Goal: Task Accomplishment & Management: Manage account settings

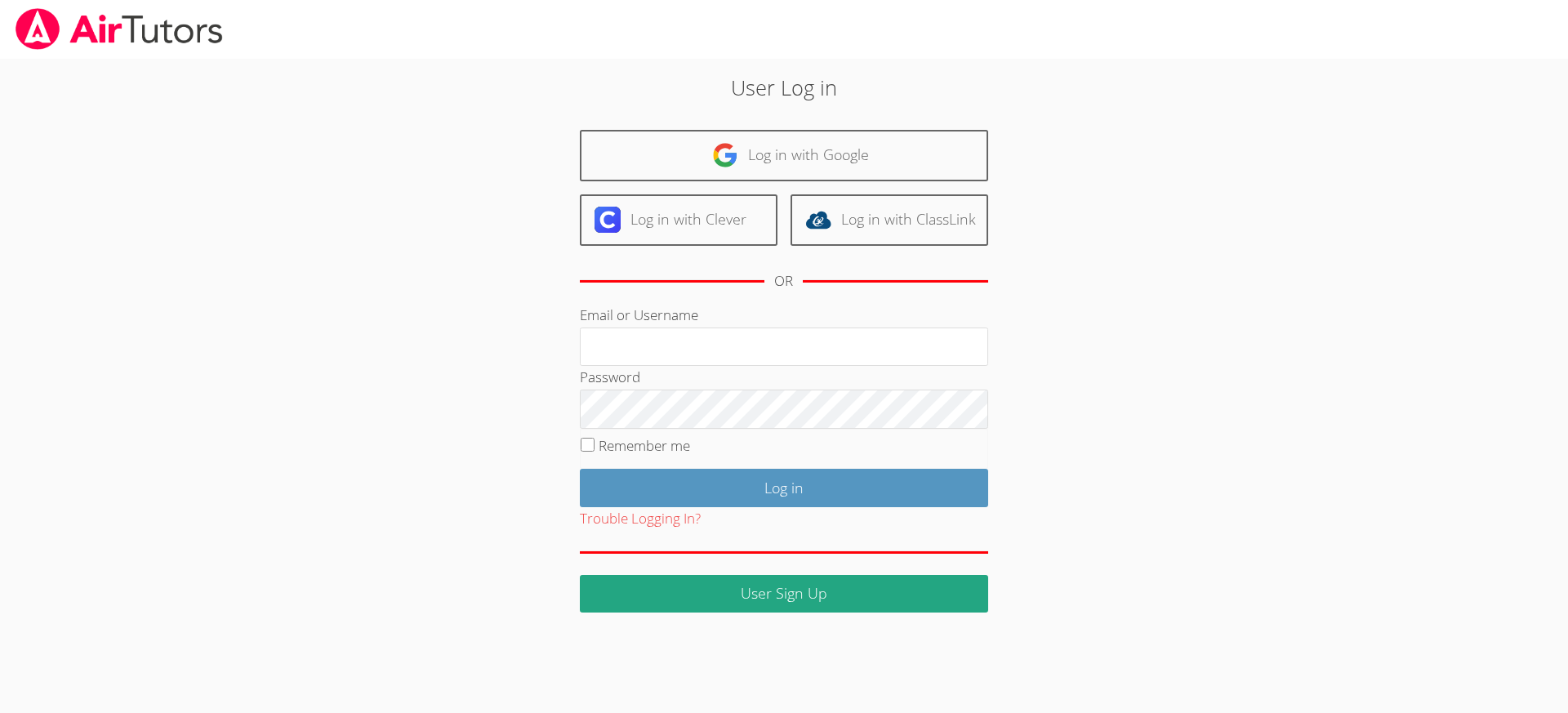
type input "revisedsat@gmail.com"
click at [587, 443] on input "Remember me" at bounding box center [587, 445] width 14 height 14
checkbox input "true"
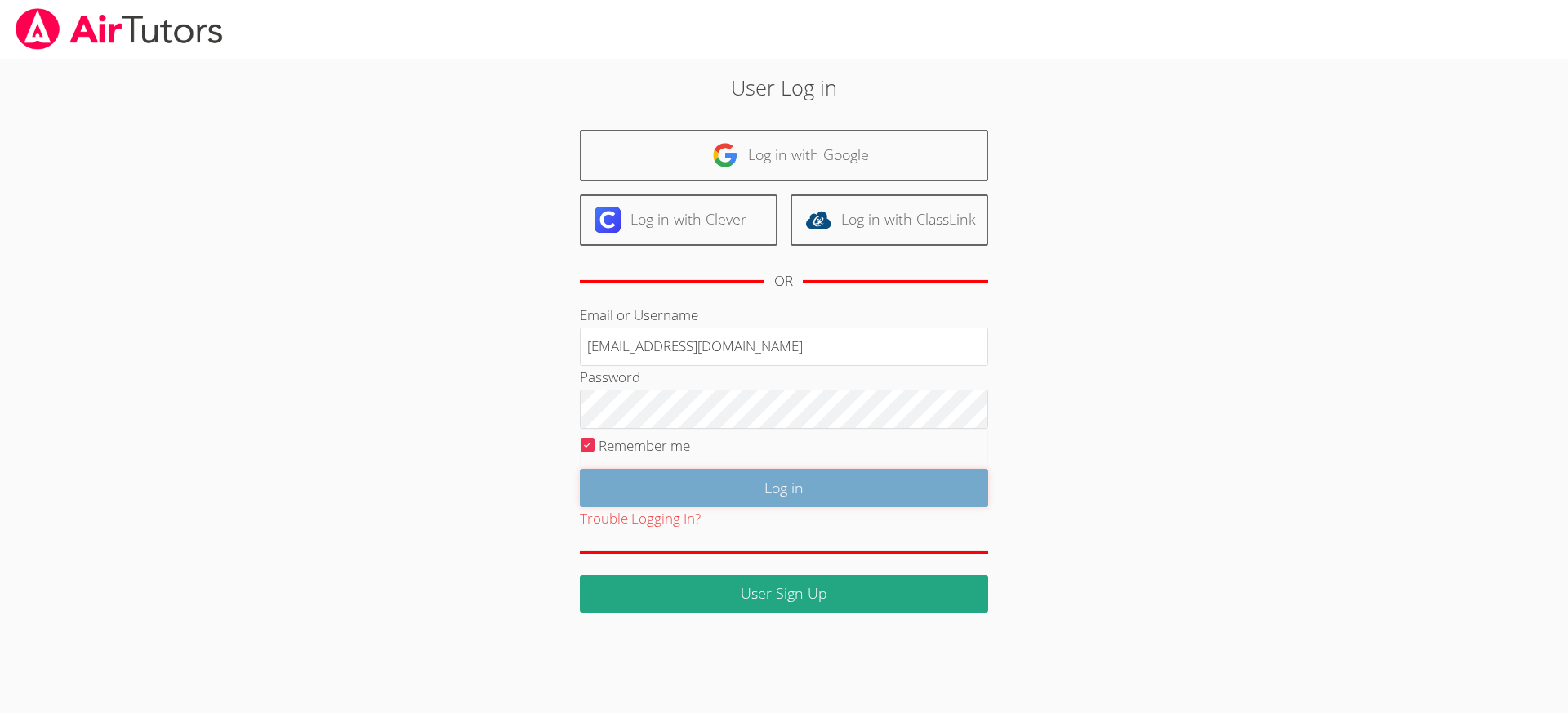
click at [719, 488] on input "Log in" at bounding box center [784, 487] width 408 height 39
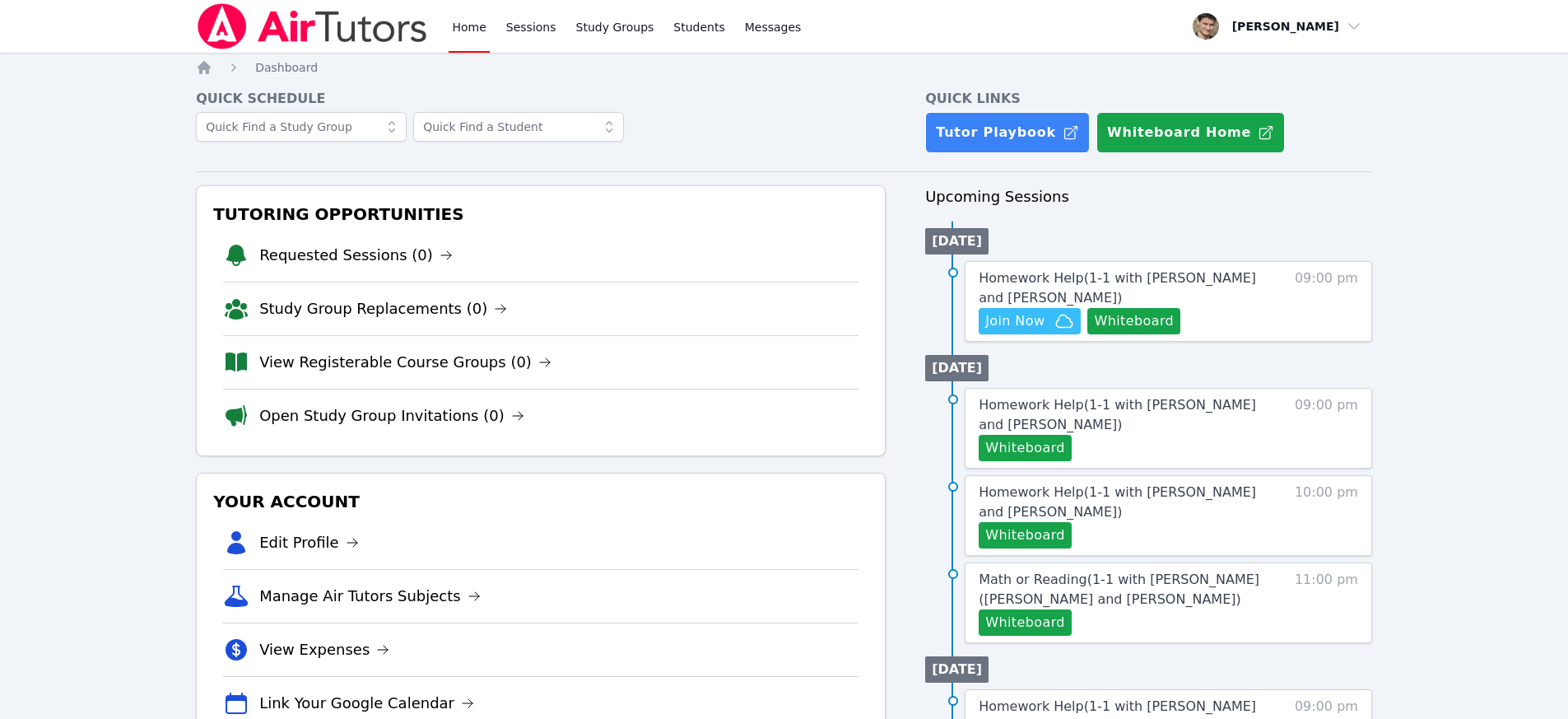
click at [1417, 371] on div "Home Sessions Study Groups Students Messages Open user menu David Alaverdian Op…" at bounding box center [784, 556] width 1568 height 1111
click at [1149, 317] on button "Whiteboard" at bounding box center [1134, 321] width 93 height 26
click at [1015, 320] on span "Join Now" at bounding box center [1016, 322] width 60 height 20
click at [1035, 291] on span "Homework Help ( 1-1 with Philip Sotolongo and David Alaverdian )" at bounding box center [1117, 287] width 277 height 35
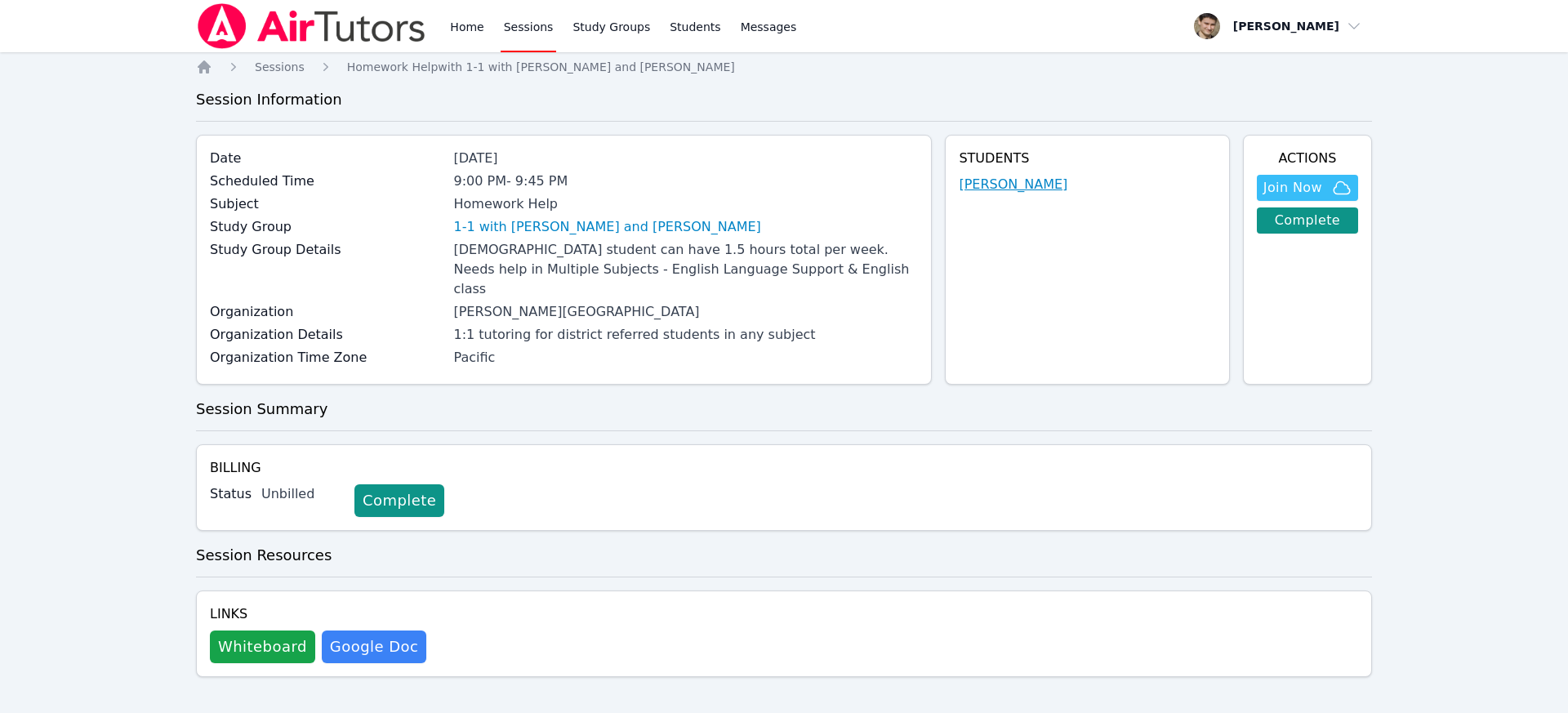
click at [998, 185] on link "[PERSON_NAME]" at bounding box center [1013, 185] width 108 height 20
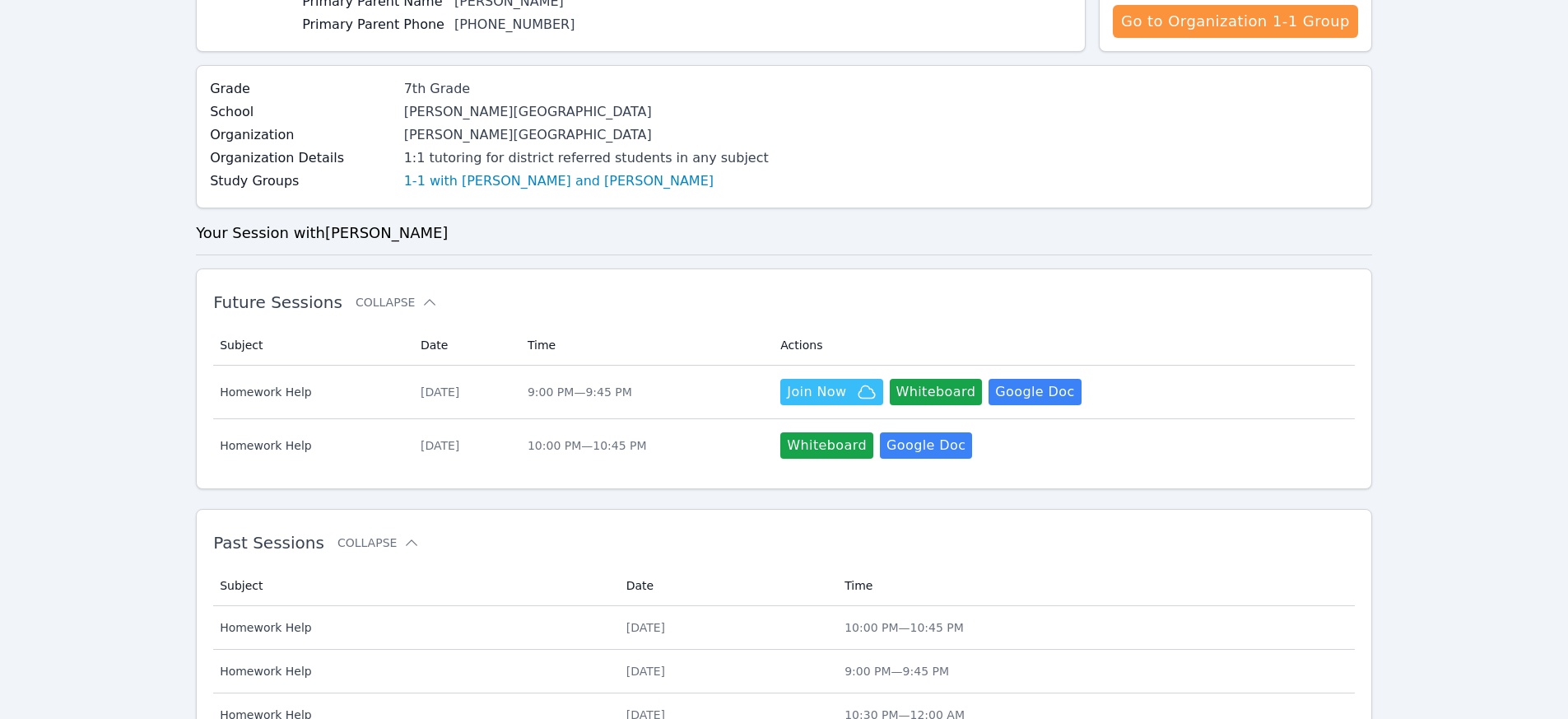
scroll to position [338, 0]
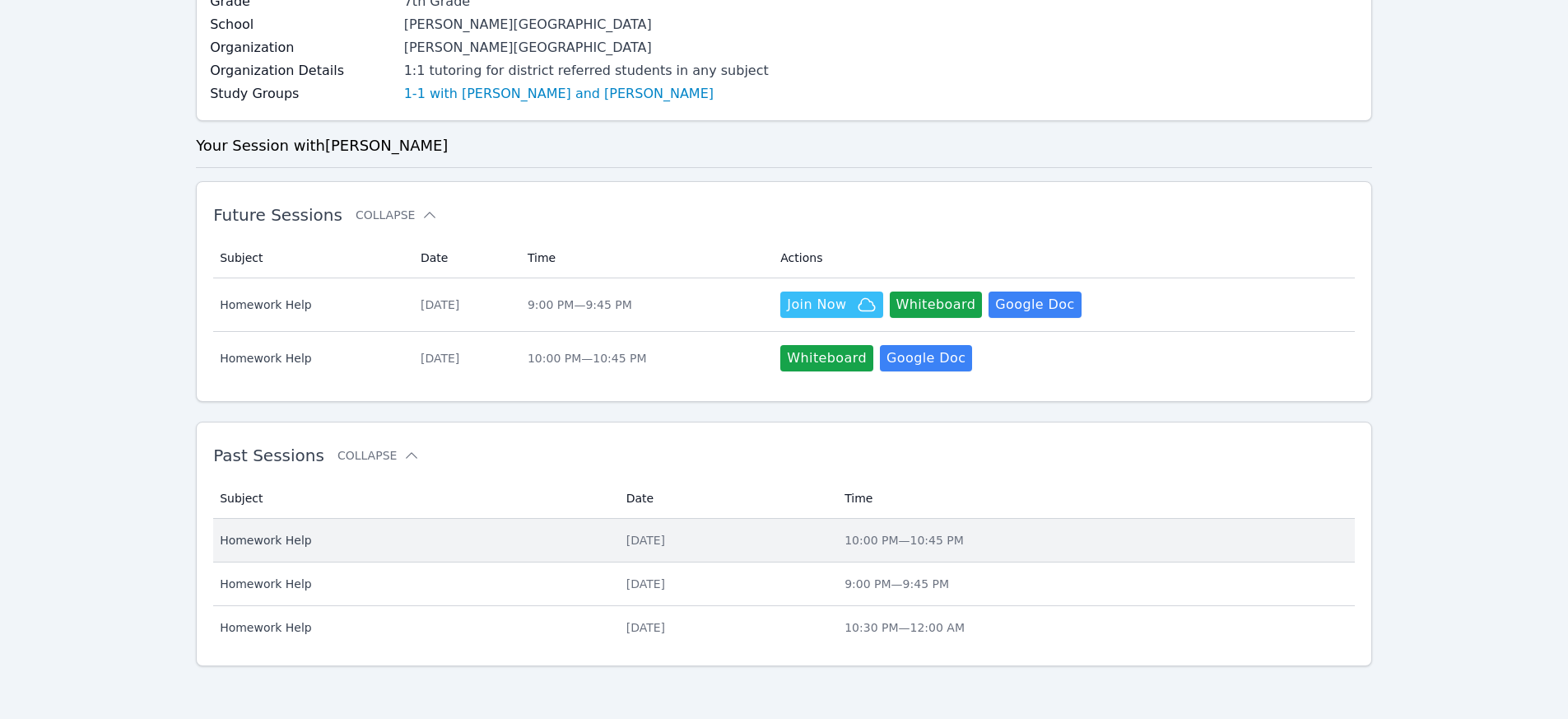
click at [350, 543] on span "Homework Help" at bounding box center [413, 540] width 387 height 16
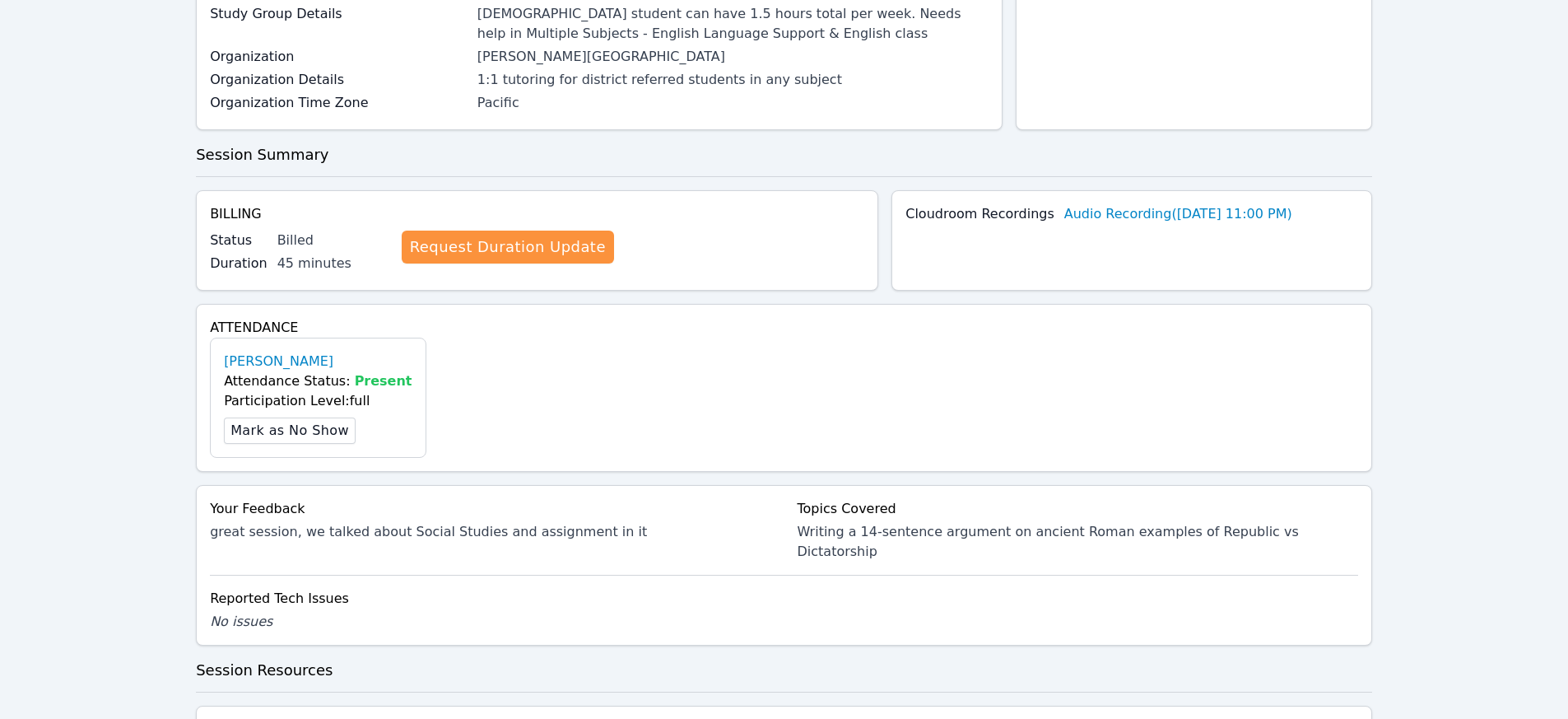
scroll to position [325, 0]
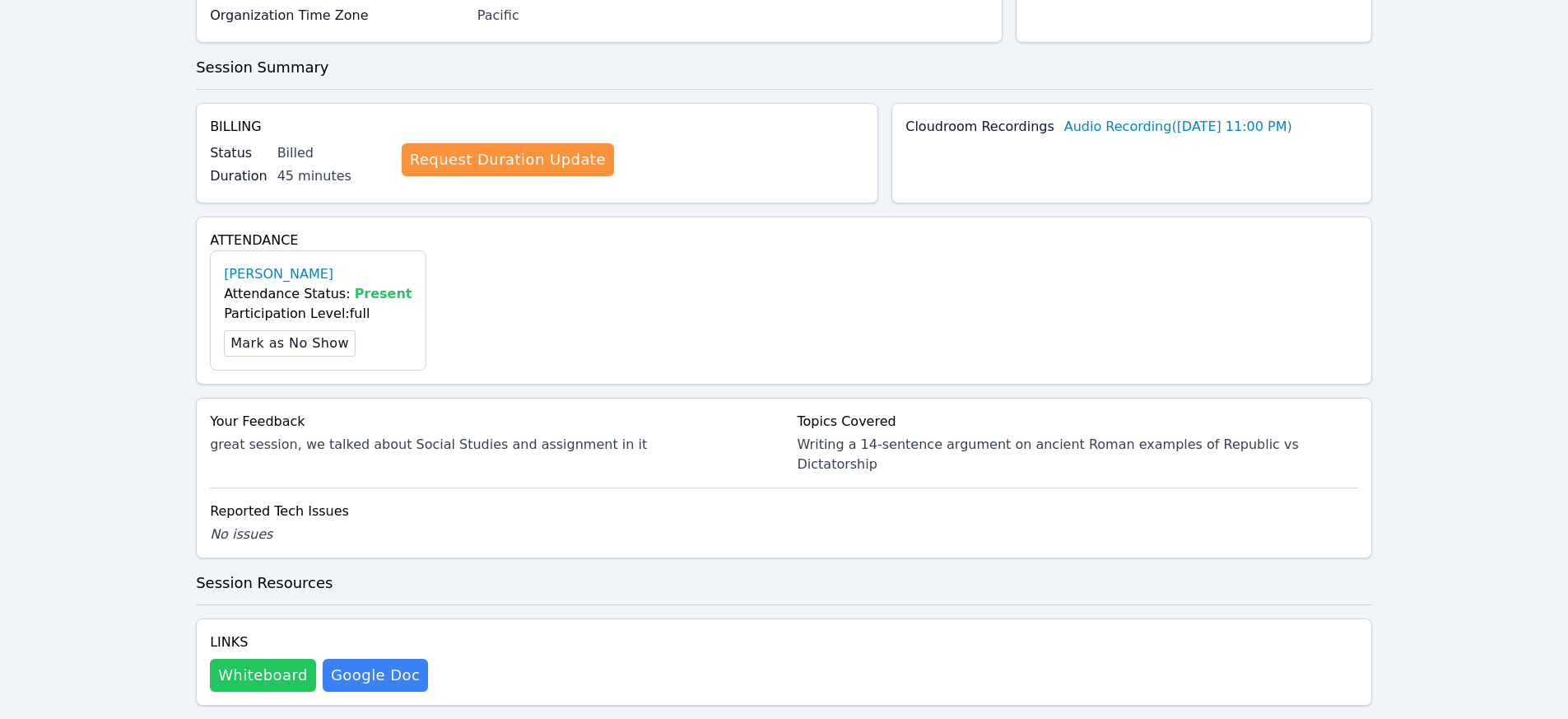
click at [251, 659] on button "Whiteboard" at bounding box center [264, 676] width 107 height 33
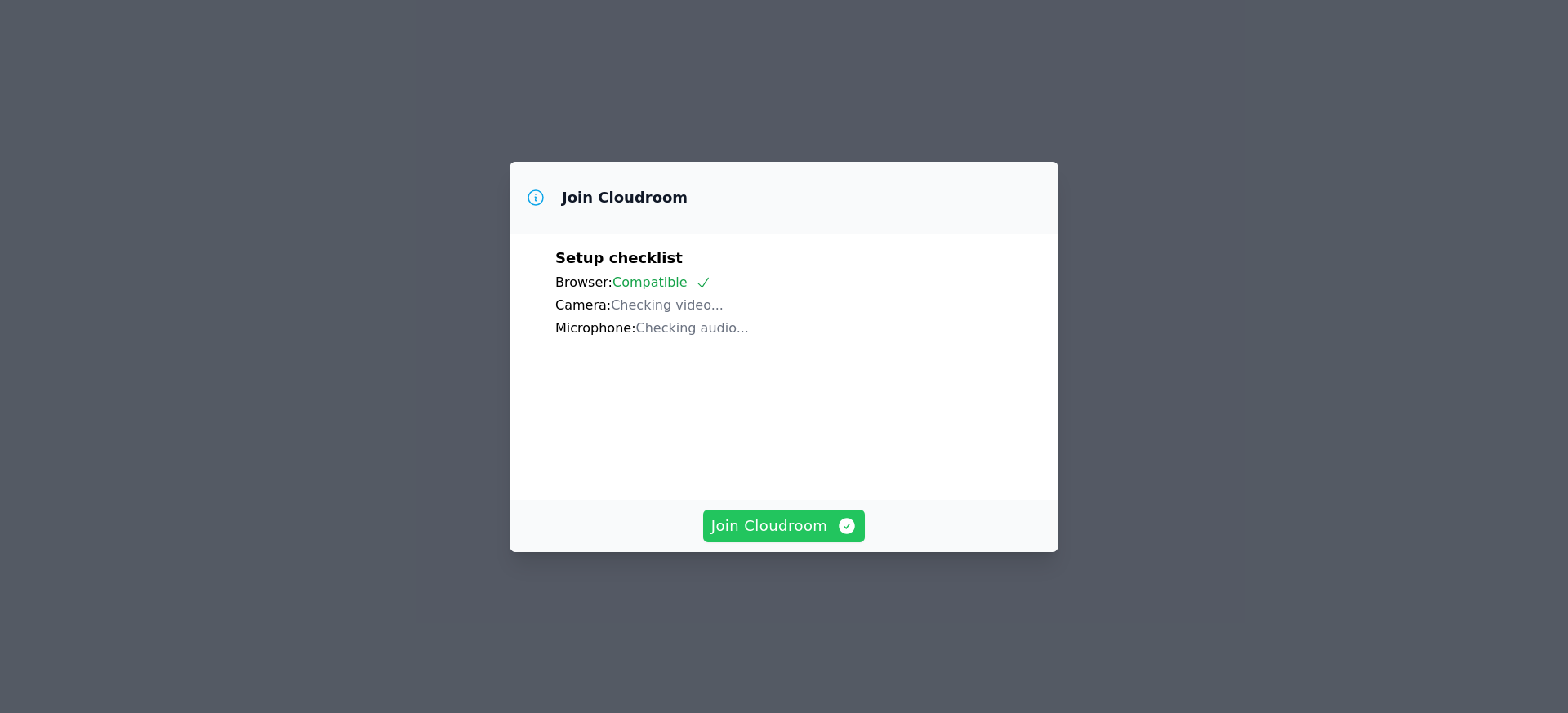
click at [783, 537] on span "Join Cloudroom" at bounding box center [784, 526] width 146 height 23
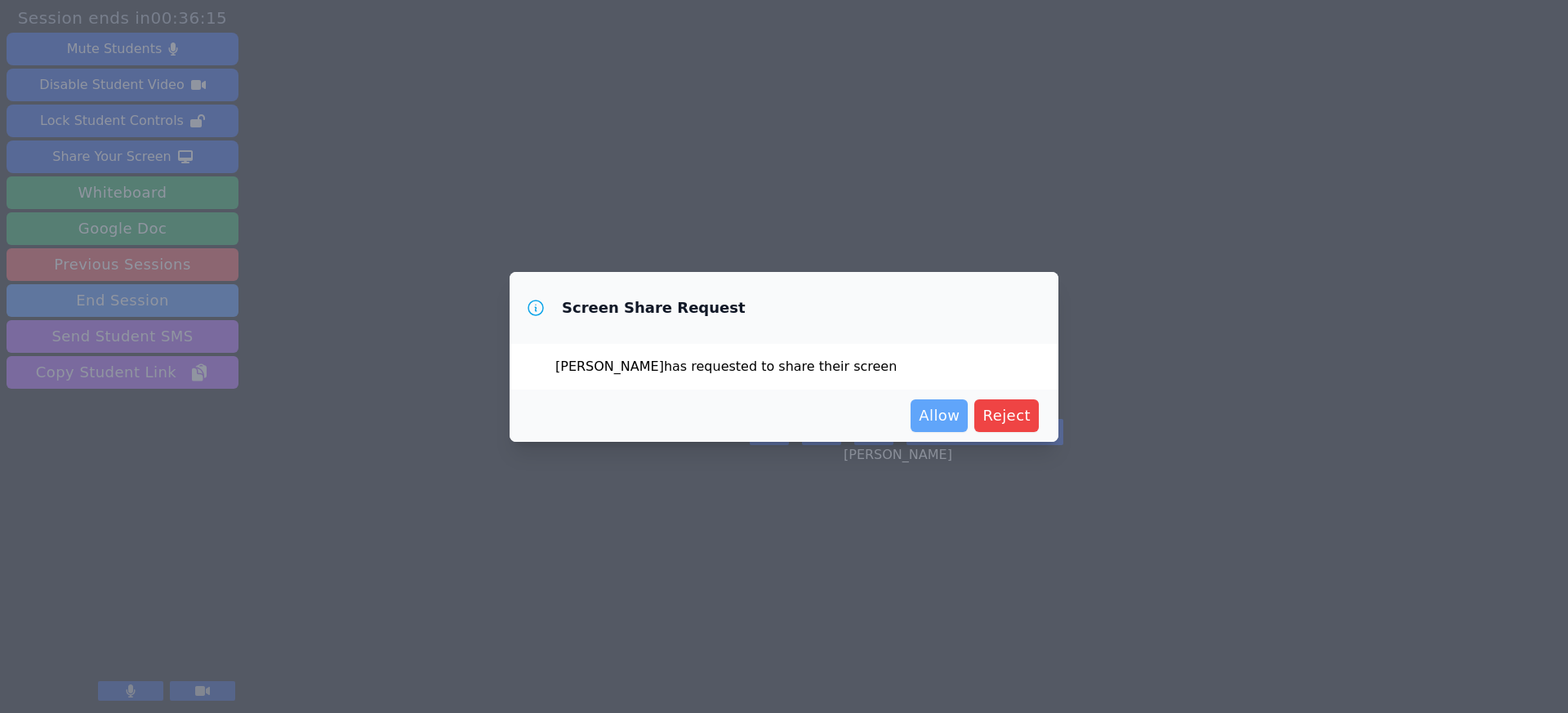
click at [930, 411] on span "Allow" at bounding box center [939, 416] width 41 height 23
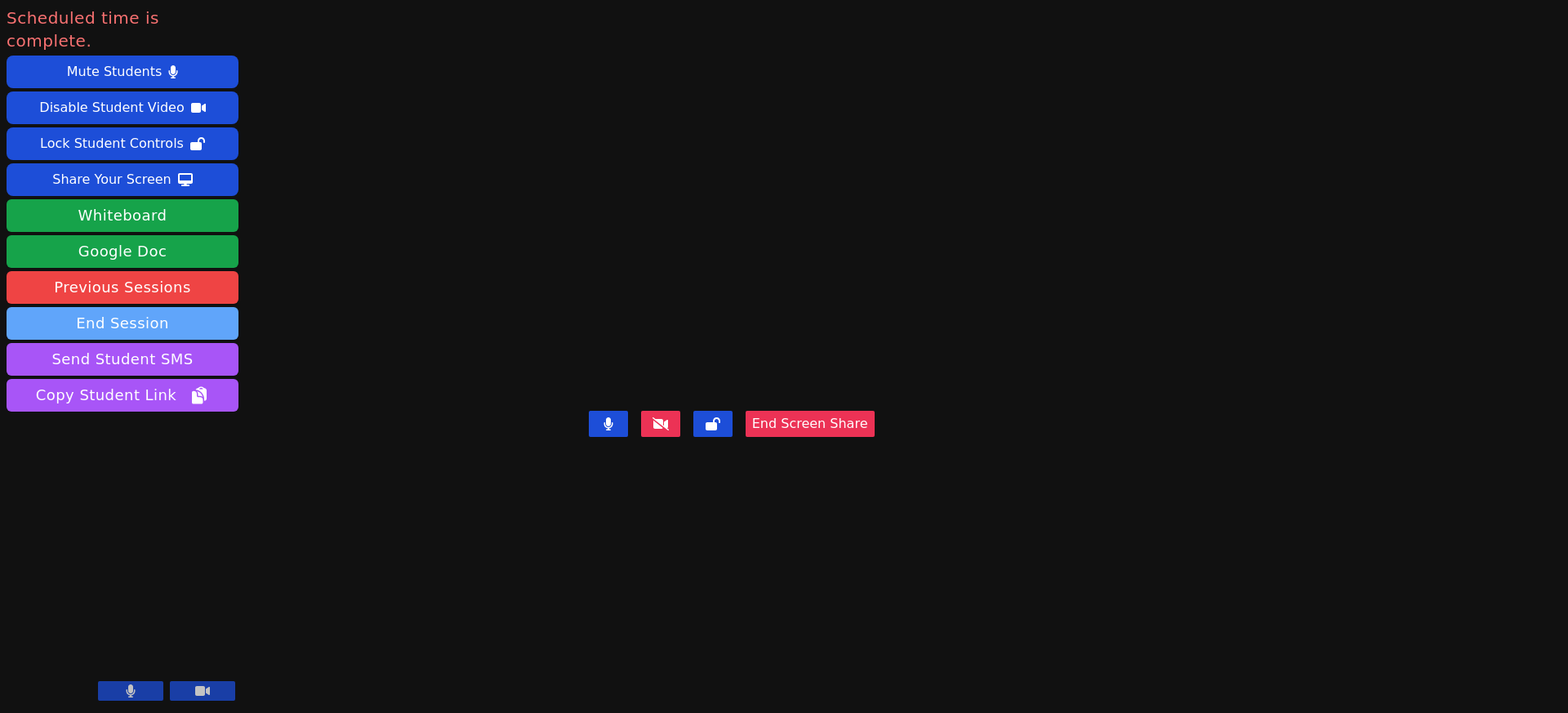
click at [98, 307] on button "End Session" at bounding box center [122, 323] width 232 height 32
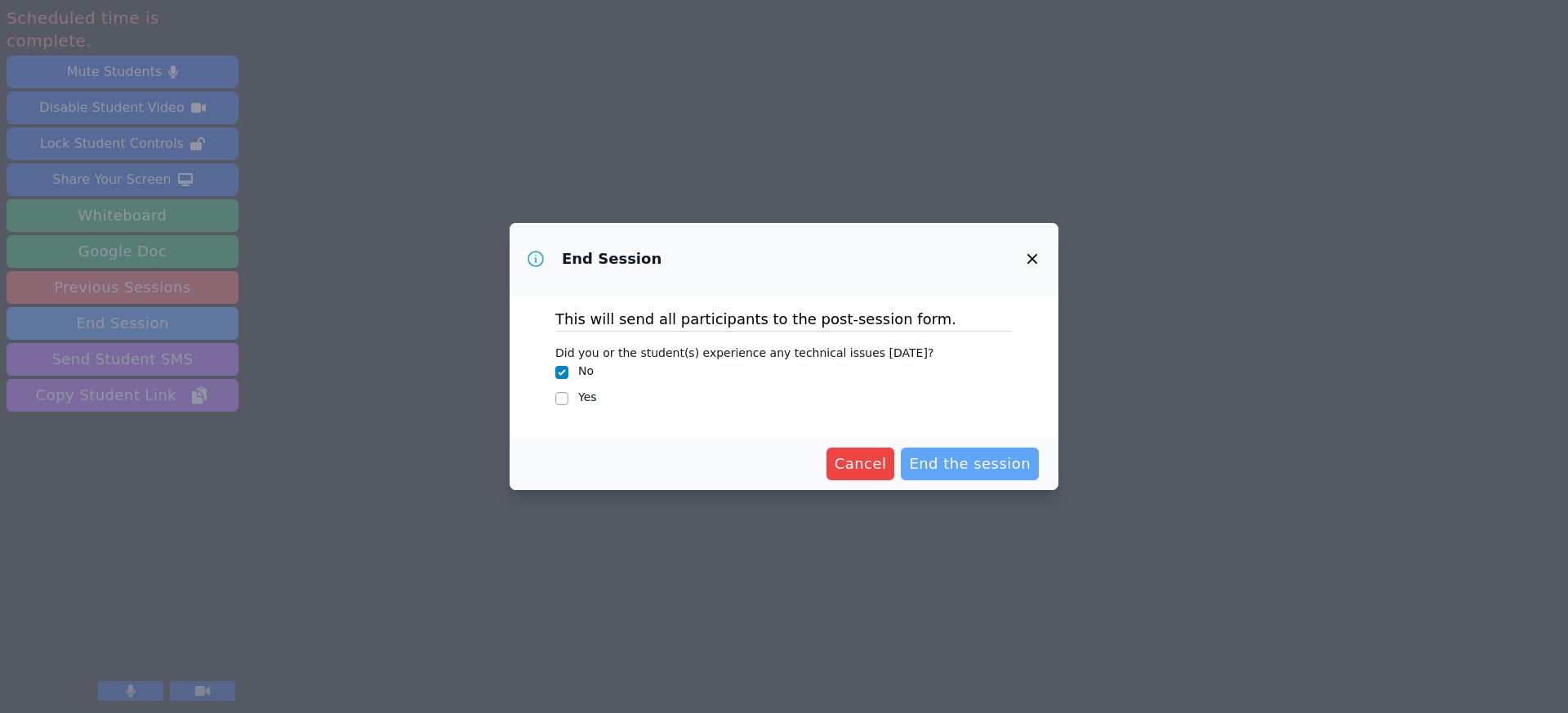
click at [998, 473] on span "End the session" at bounding box center [970, 464] width 122 height 23
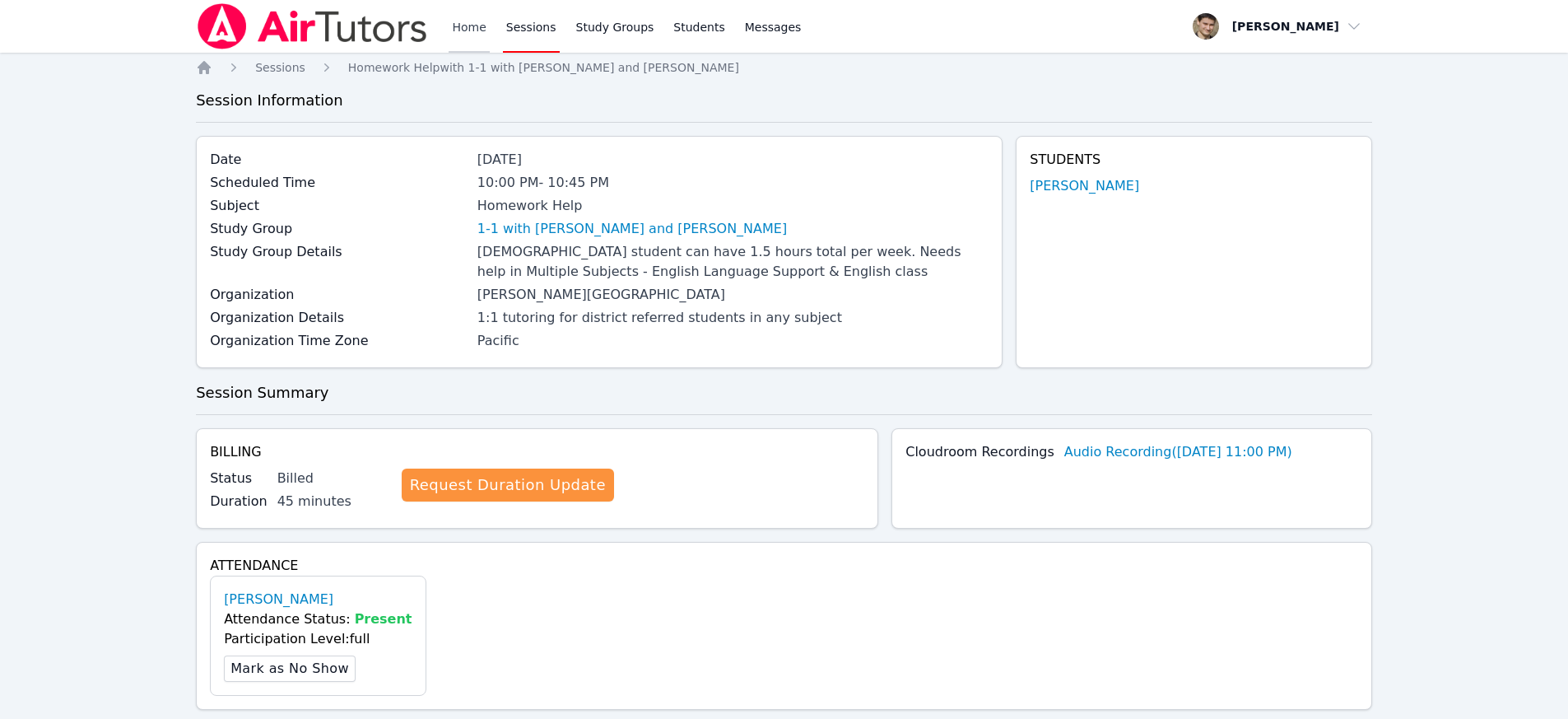
click at [464, 27] on link "Home" at bounding box center [469, 26] width 41 height 52
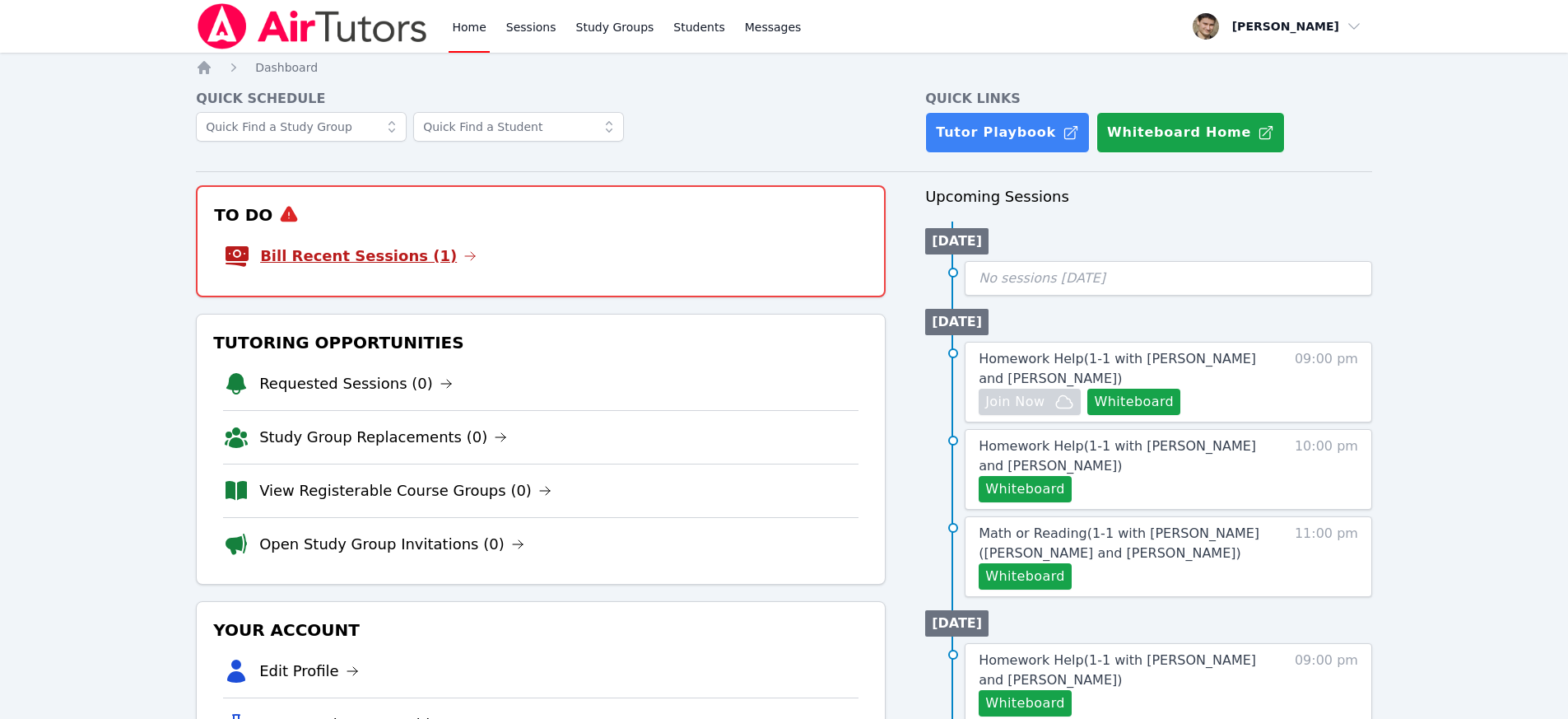
click at [404, 257] on link "Bill Recent Sessions (1)" at bounding box center [368, 257] width 217 height 23
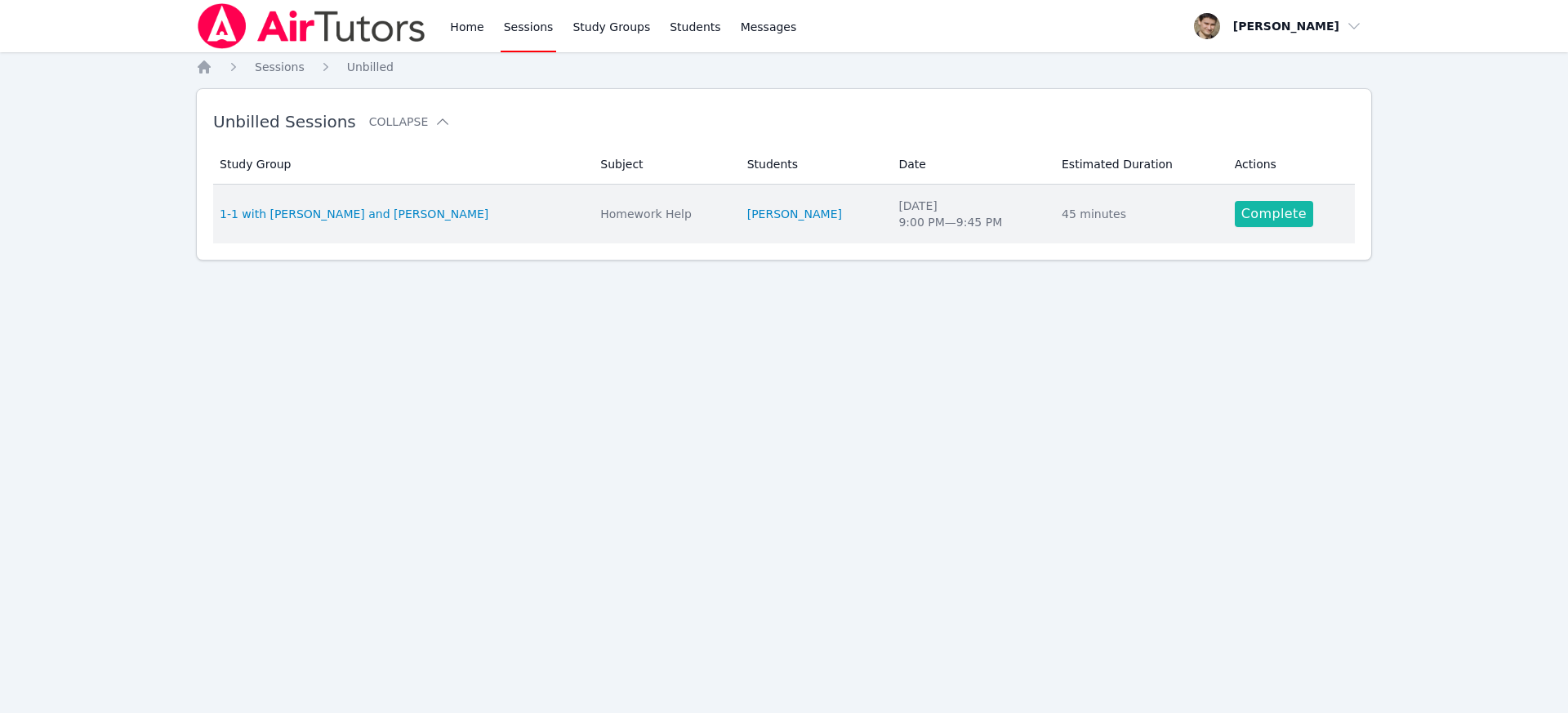
click at [1255, 215] on link "Complete" at bounding box center [1274, 213] width 79 height 26
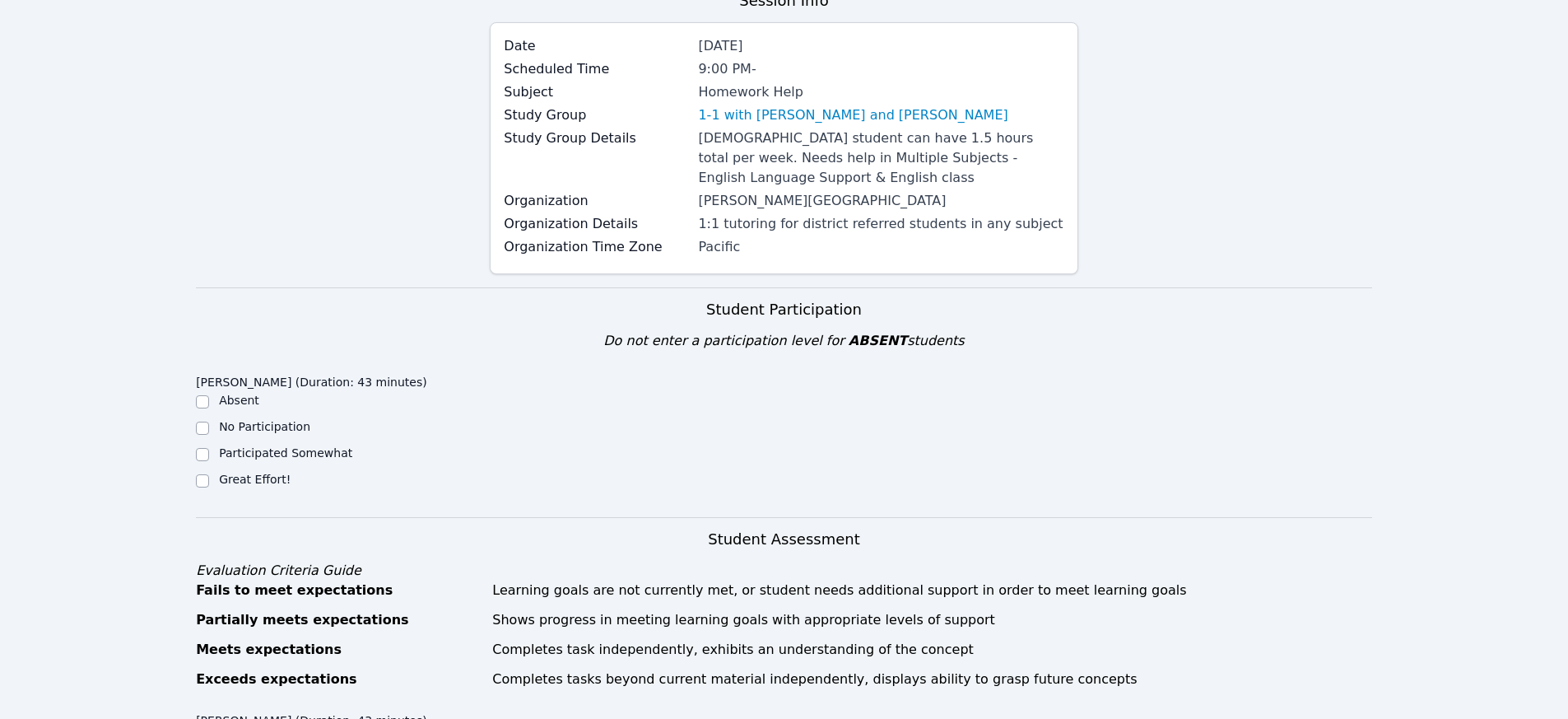
scroll to position [152, 0]
click at [201, 481] on input "Great Effort!" at bounding box center [202, 479] width 14 height 14
checkbox input "true"
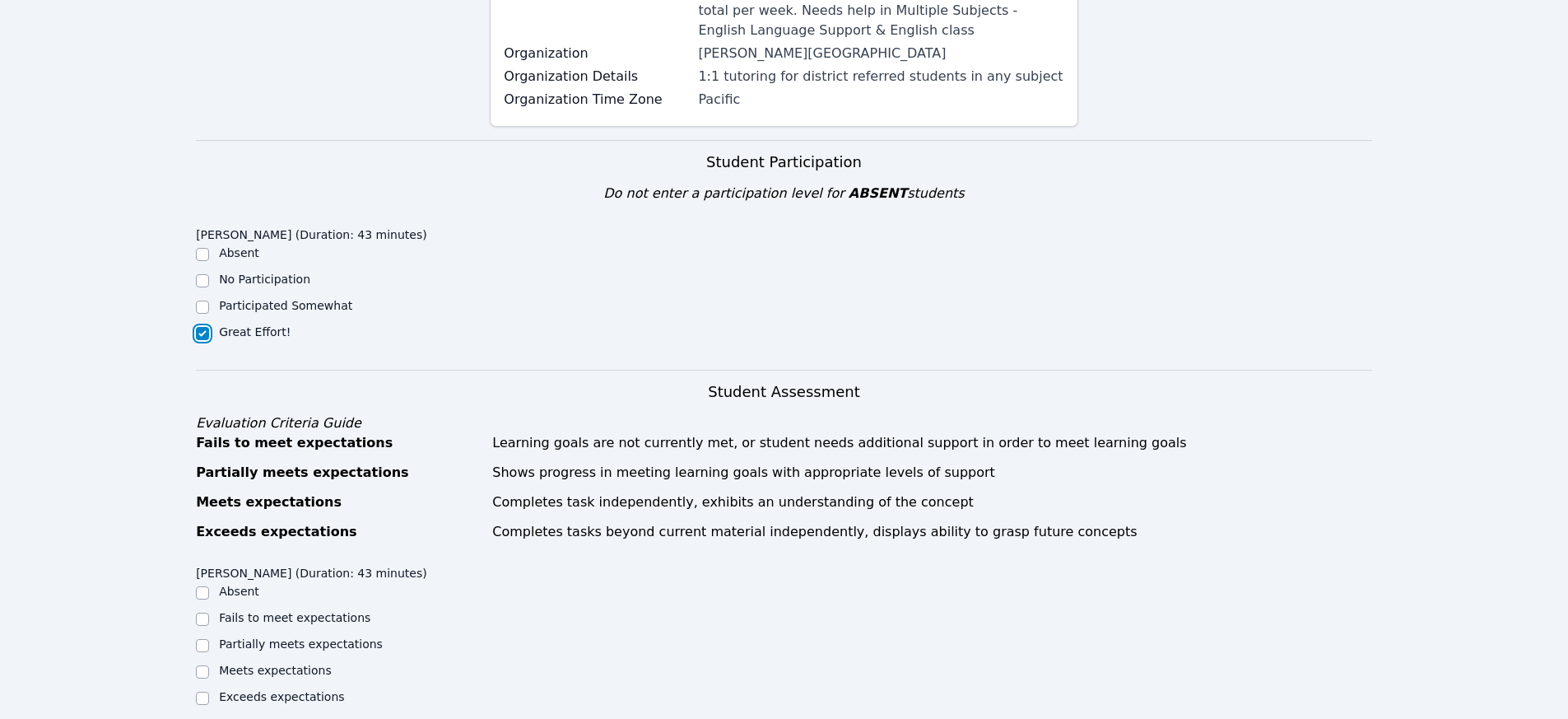
scroll to position [490, 0]
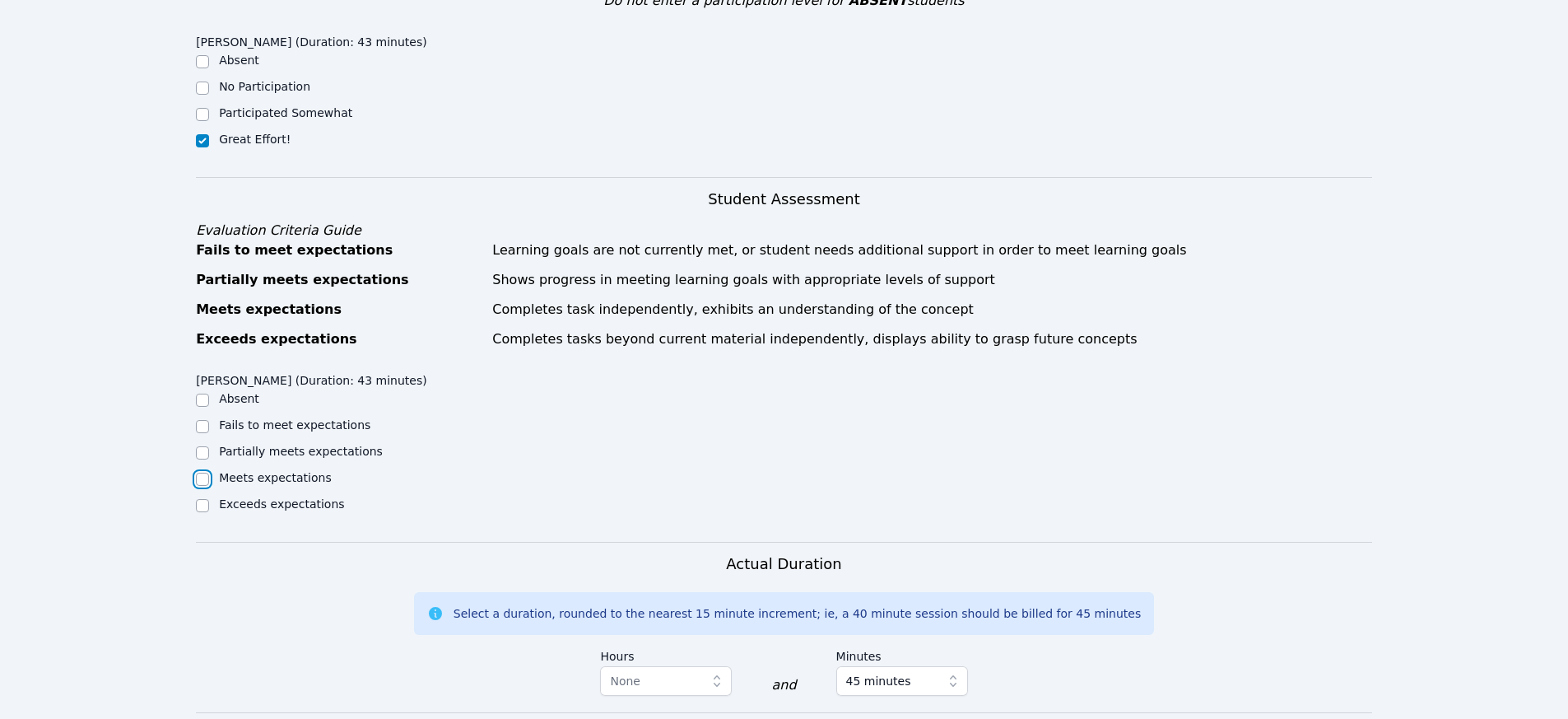
click at [203, 476] on input "Meets expectations" at bounding box center [202, 479] width 14 height 14
checkbox input "true"
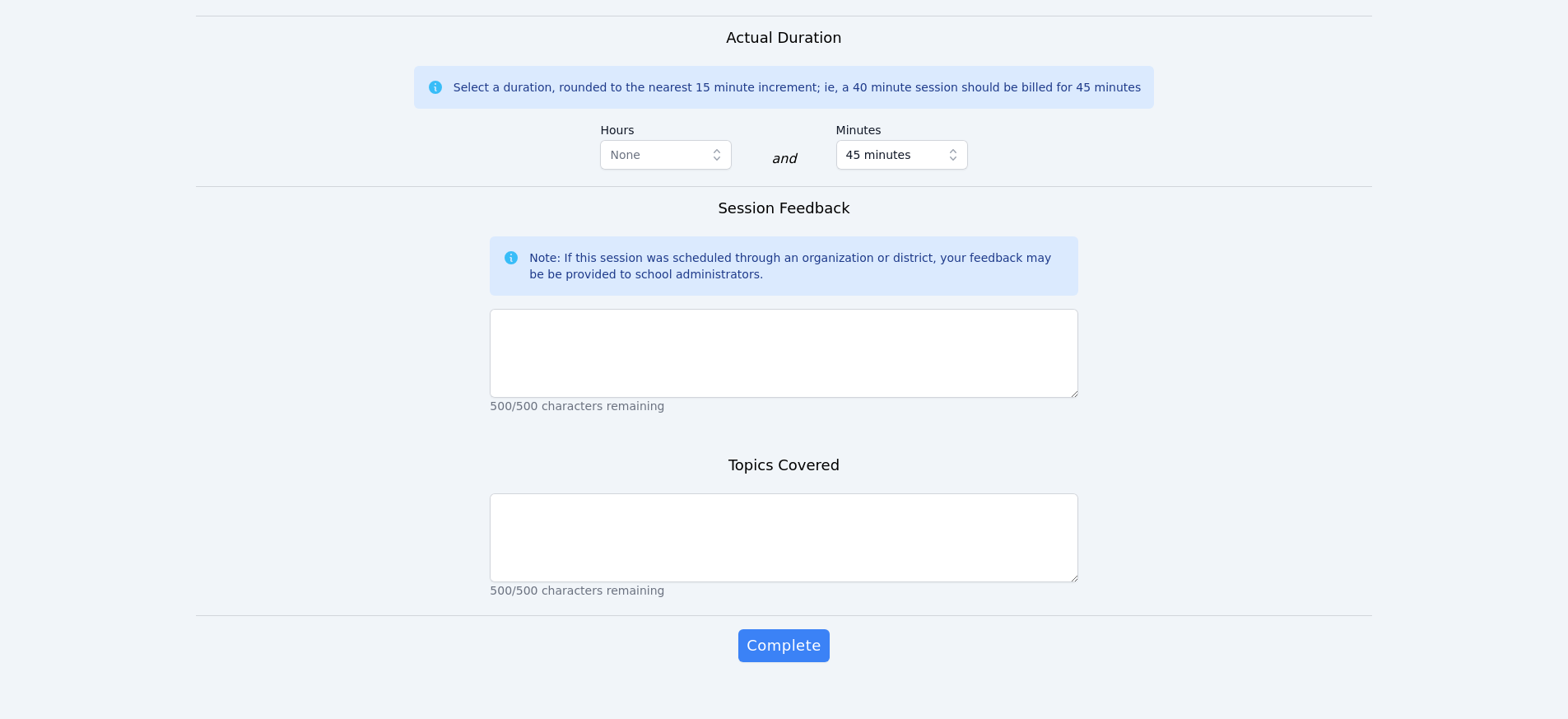
scroll to position [1024, 0]
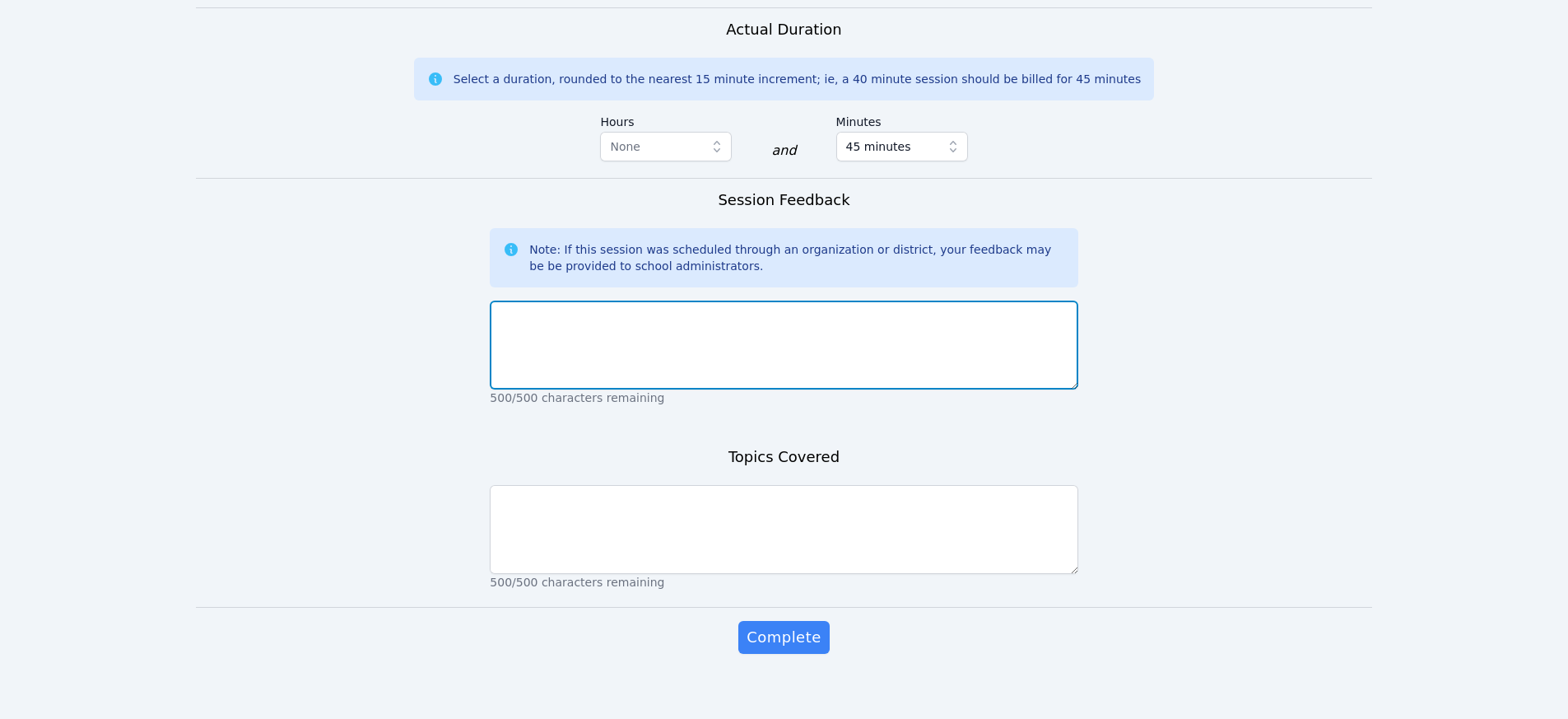
click at [597, 359] on textarea at bounding box center [784, 345] width 588 height 89
click at [523, 316] on textarea "greqt session, we did Science online homework examples" at bounding box center [784, 345] width 588 height 89
click at [894, 314] on textarea "great session, we did Science online homework examples" at bounding box center [784, 345] width 588 height 89
type textarea "great session, we did Science online homework examples. Most answers came from …"
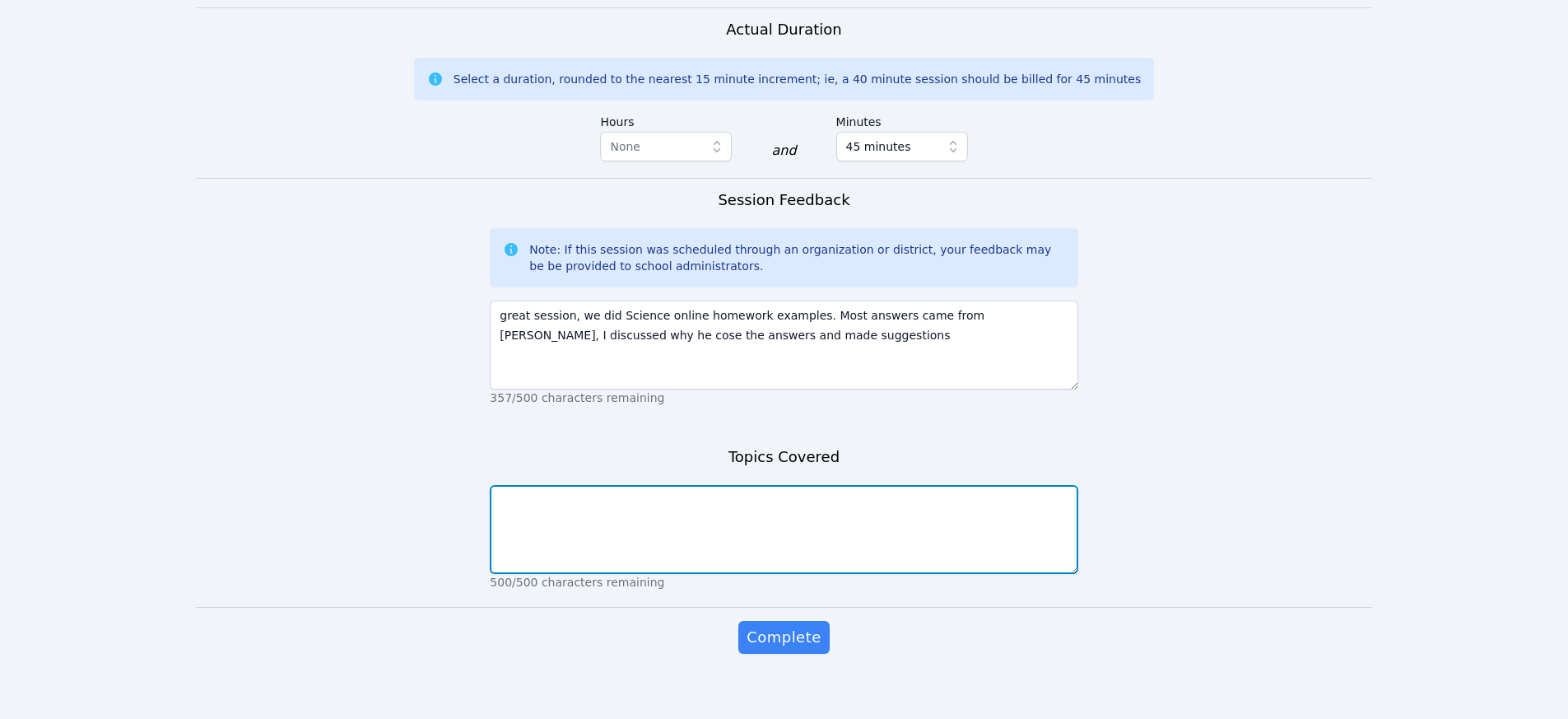
click at [821, 531] on textarea at bounding box center [784, 529] width 588 height 89
type textarea "behavior of water molecules relative to changing temperatures, phases of matter…"
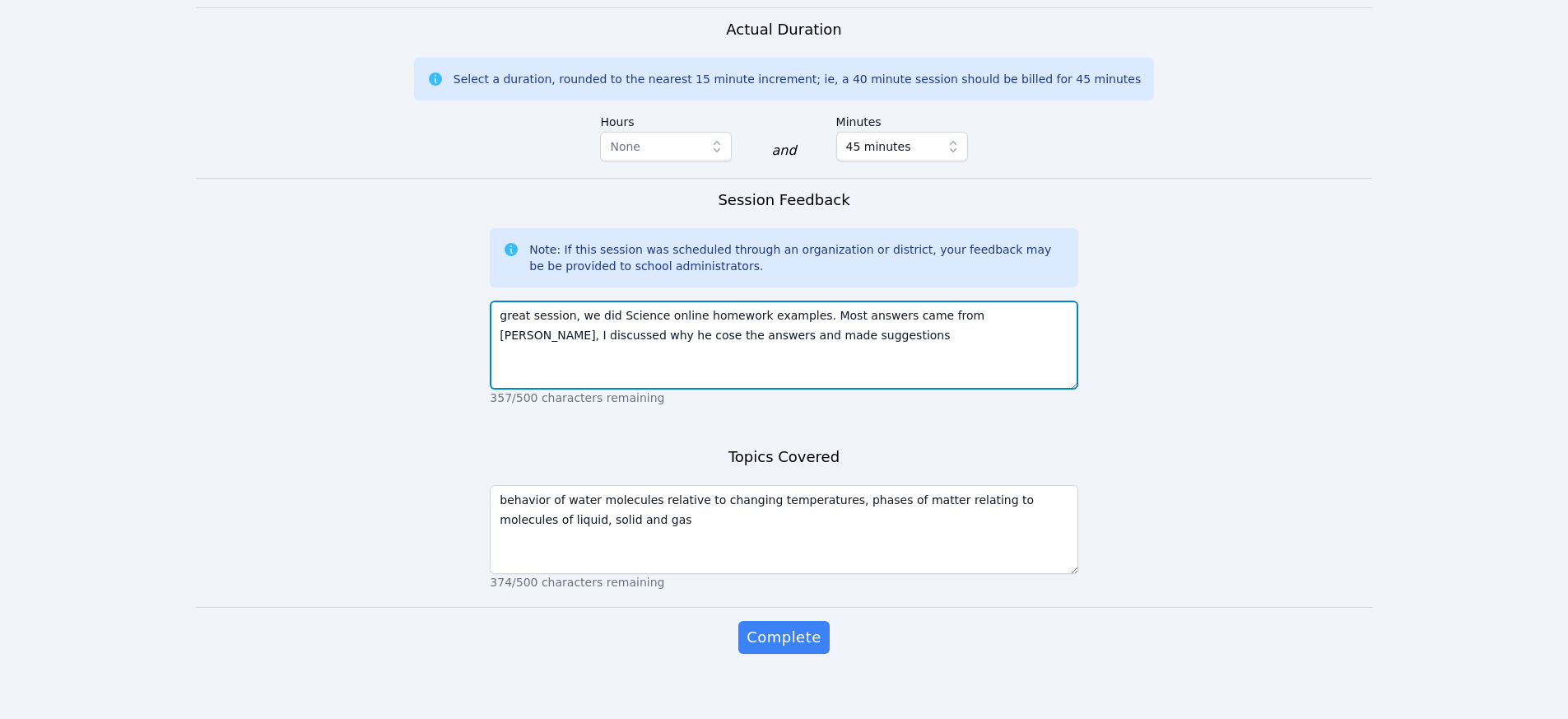
click at [524, 338] on textarea "great session, we did Science online homework examples. Most answers came from …" at bounding box center [784, 345] width 588 height 89
type textarea "great session, we did Science online homework examples. Most answers came from …"
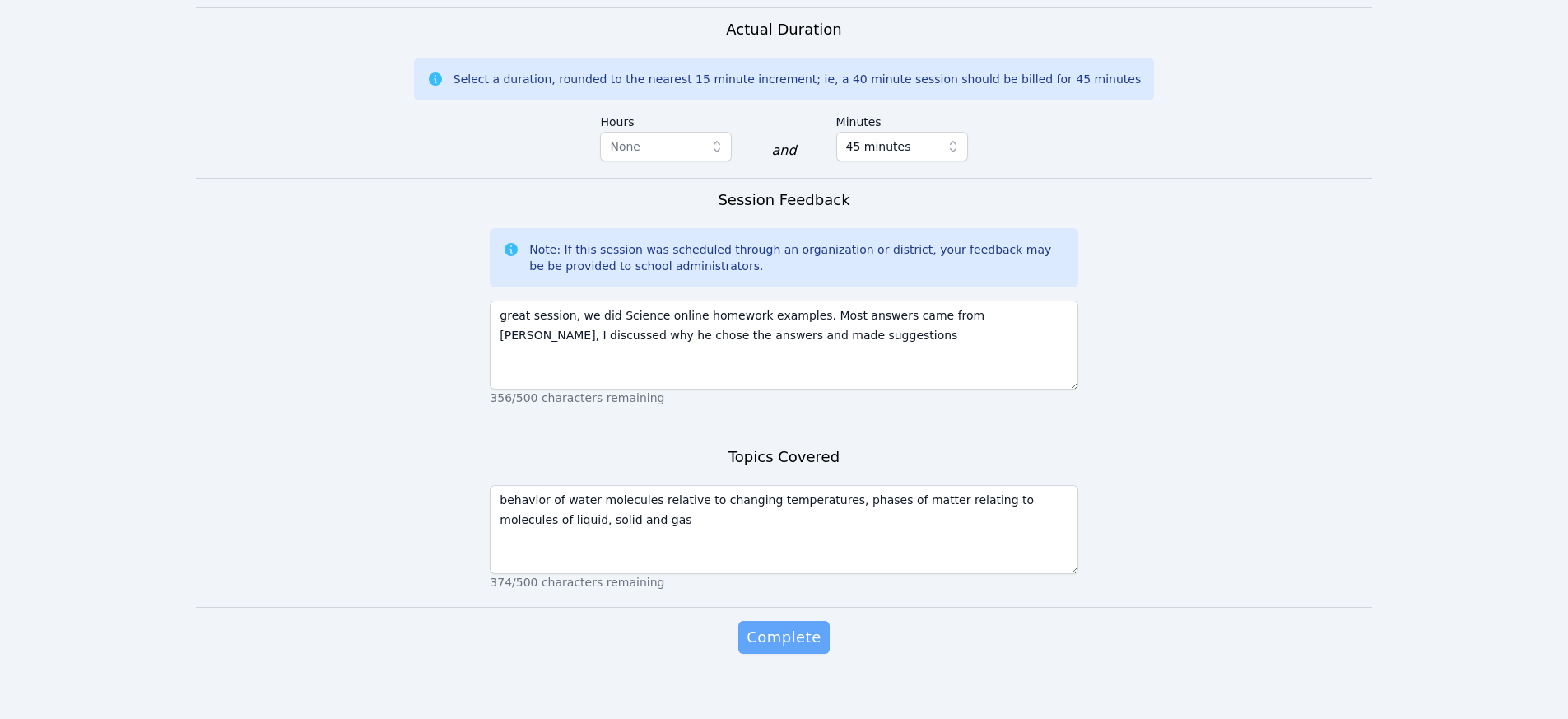
click at [792, 648] on span "Complete" at bounding box center [784, 638] width 74 height 23
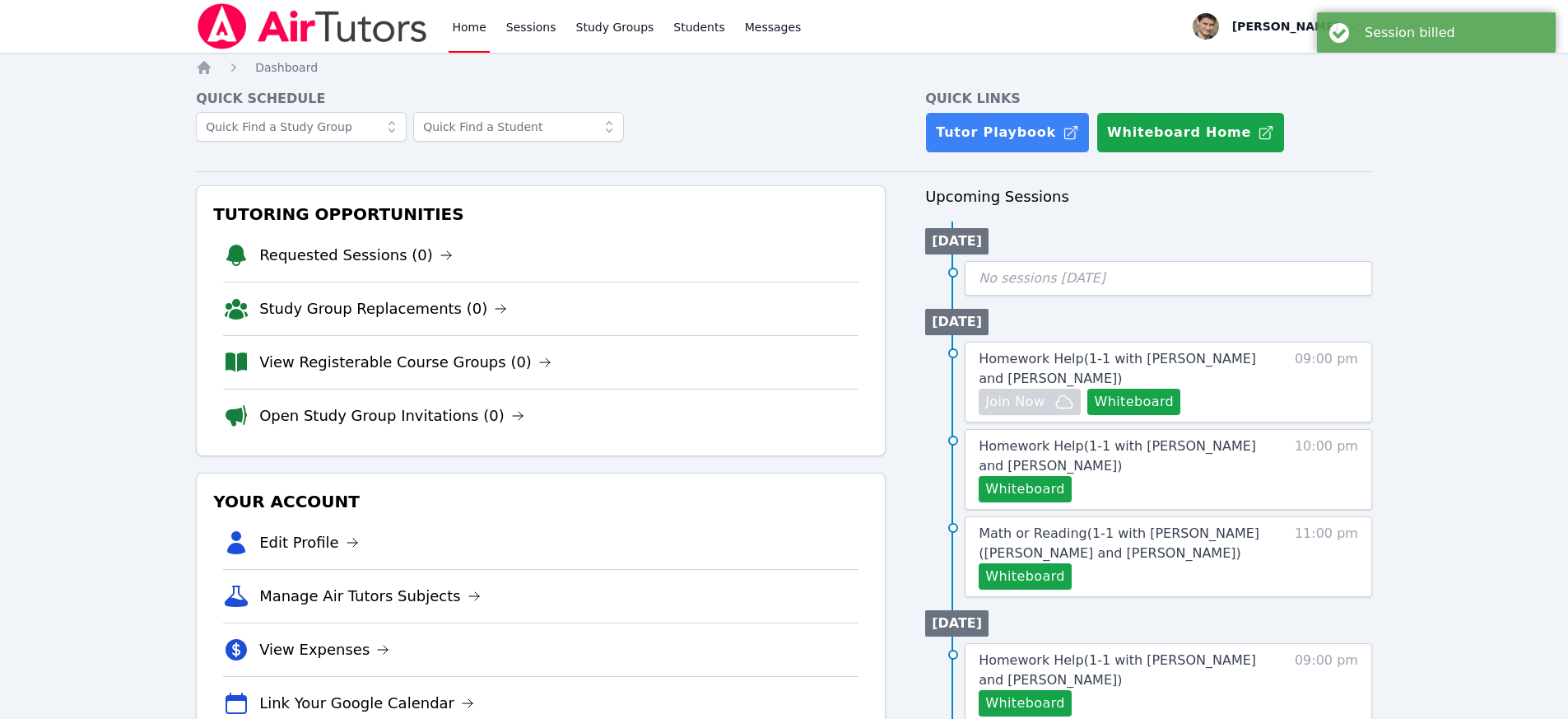
click at [472, 24] on link "Home" at bounding box center [469, 26] width 41 height 52
